Goal: Task Accomplishment & Management: Manage account settings

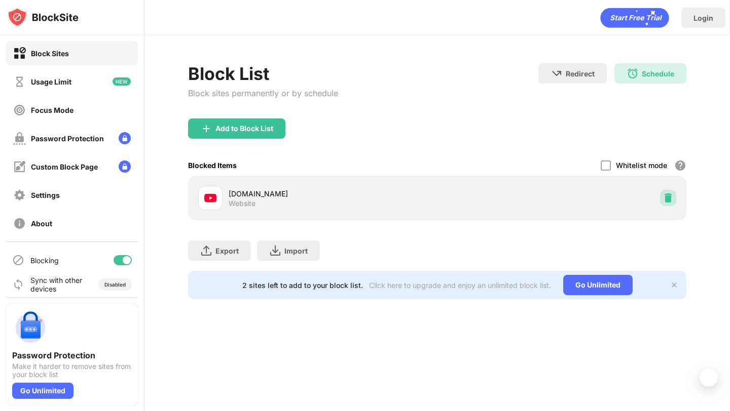
click at [664, 196] on img at bounding box center [668, 198] width 10 height 10
